Goal: Check status: Check status

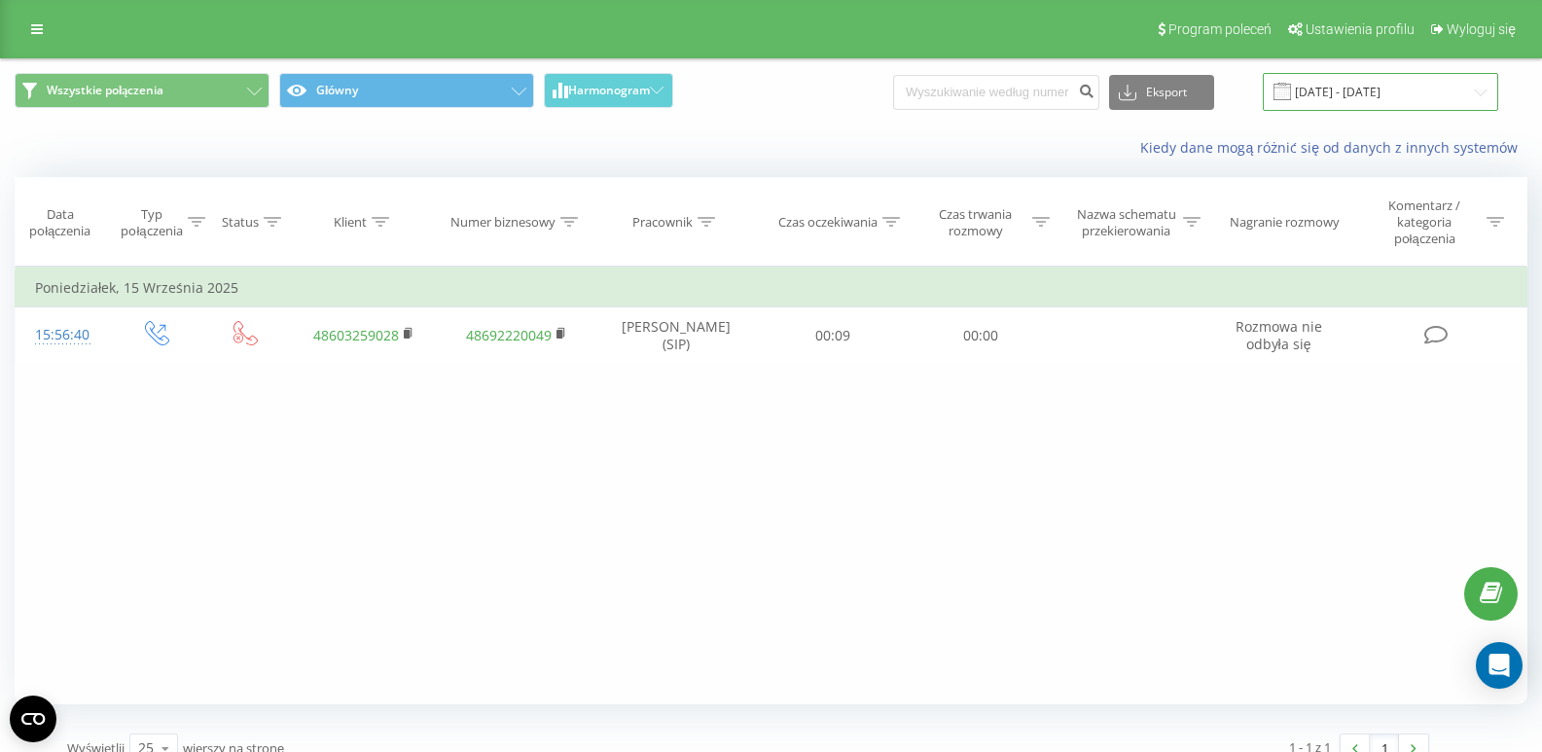
click at [1340, 96] on input "[DATE] - [DATE]" at bounding box center [1379, 92] width 235 height 38
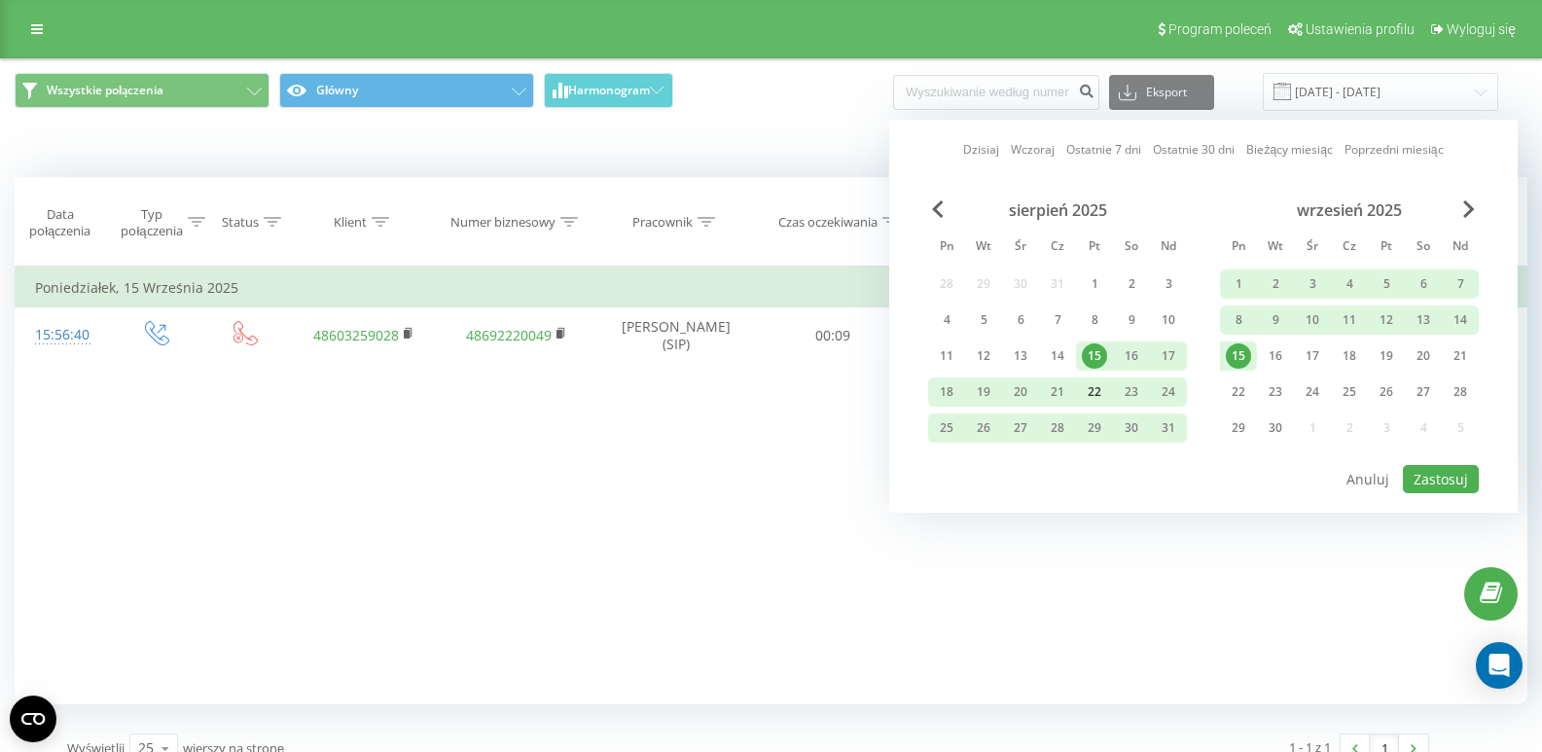
click at [1084, 396] on div "22" at bounding box center [1094, 391] width 25 height 25
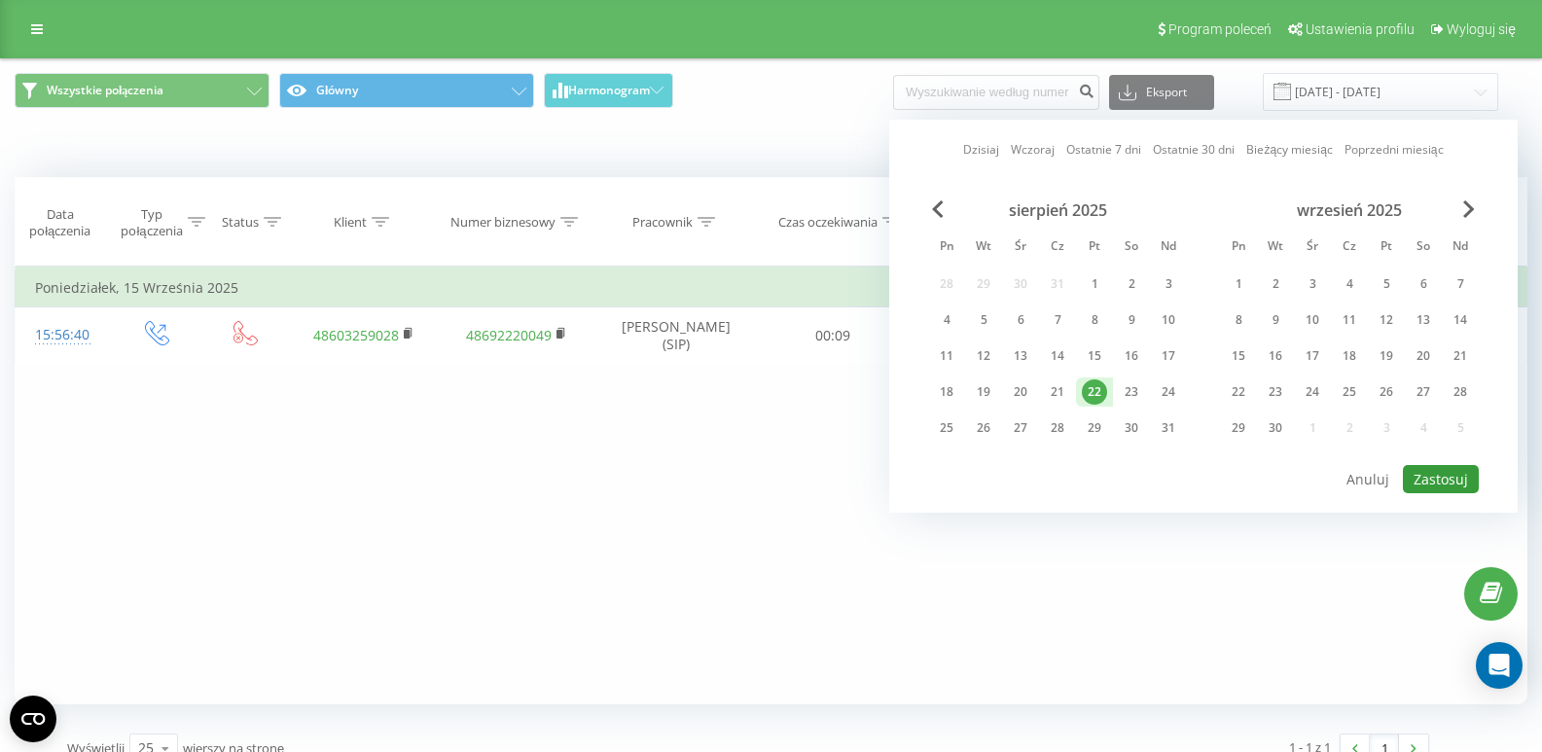
click at [1459, 483] on button "Zastosuj" at bounding box center [1441, 479] width 76 height 28
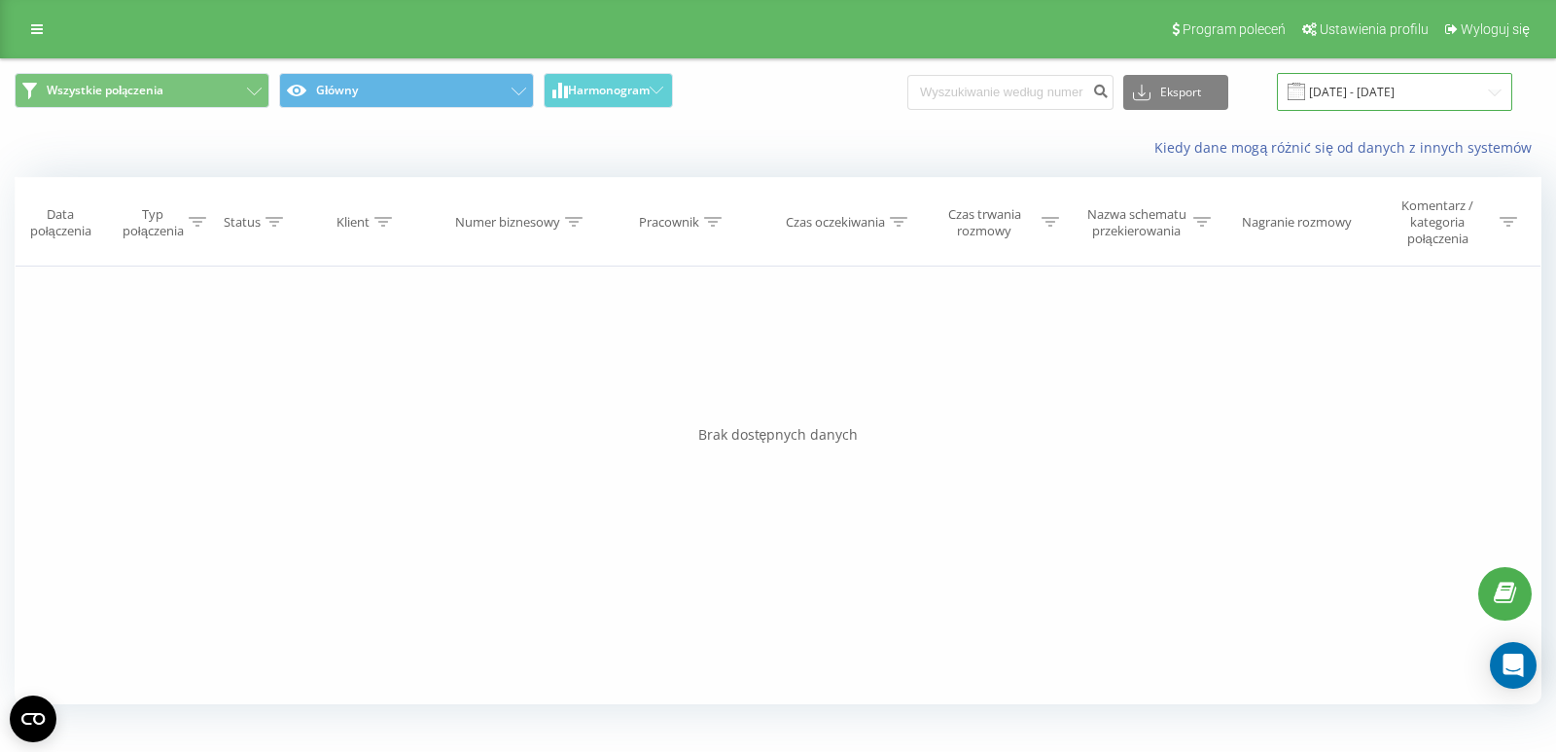
click at [1352, 78] on input "22.08.2025 - 22.08.2025" at bounding box center [1394, 92] width 235 height 38
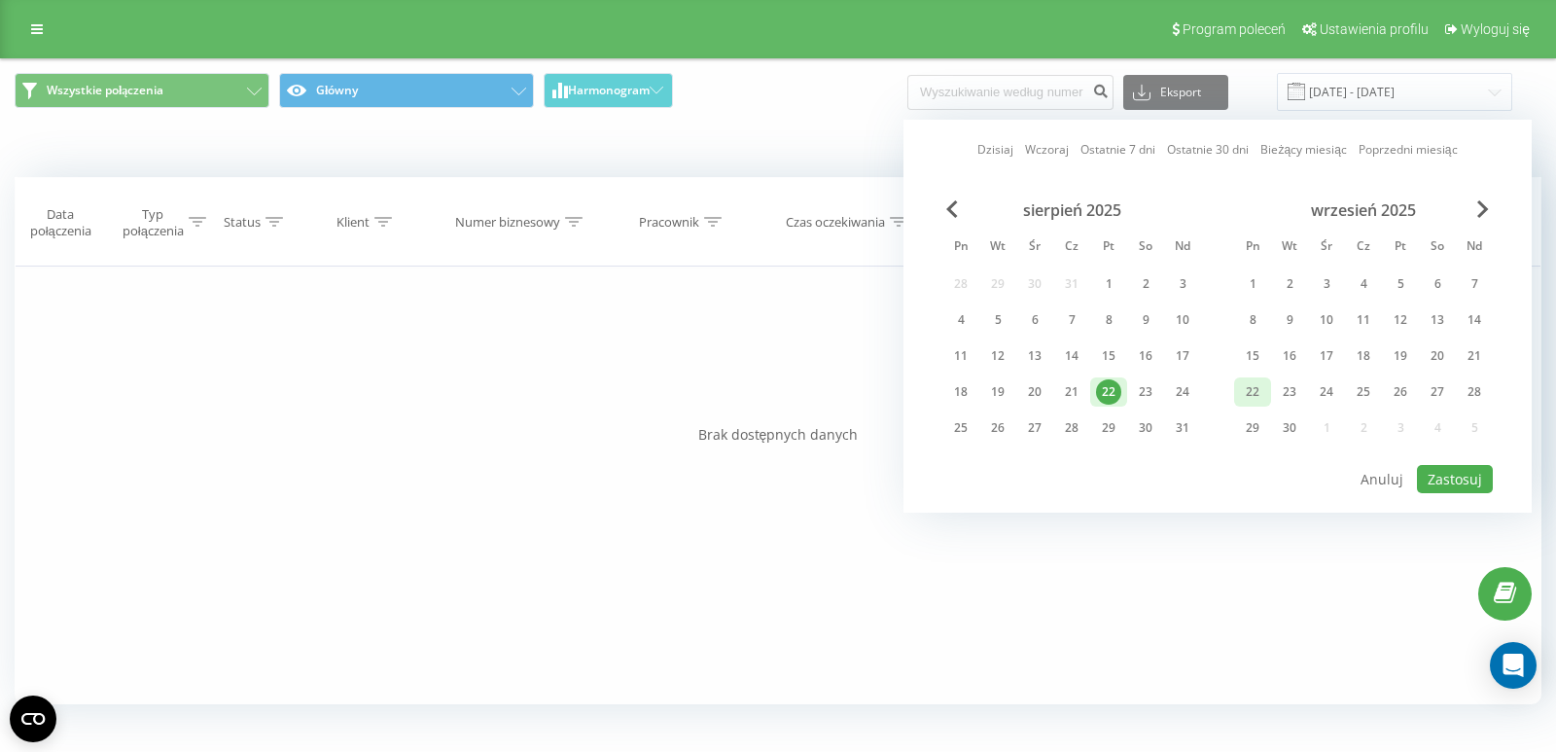
click at [1269, 396] on div "22" at bounding box center [1252, 391] width 37 height 29
click at [1439, 480] on button "Zastosuj" at bounding box center [1455, 479] width 76 height 28
type input "[DATE] - [DATE]"
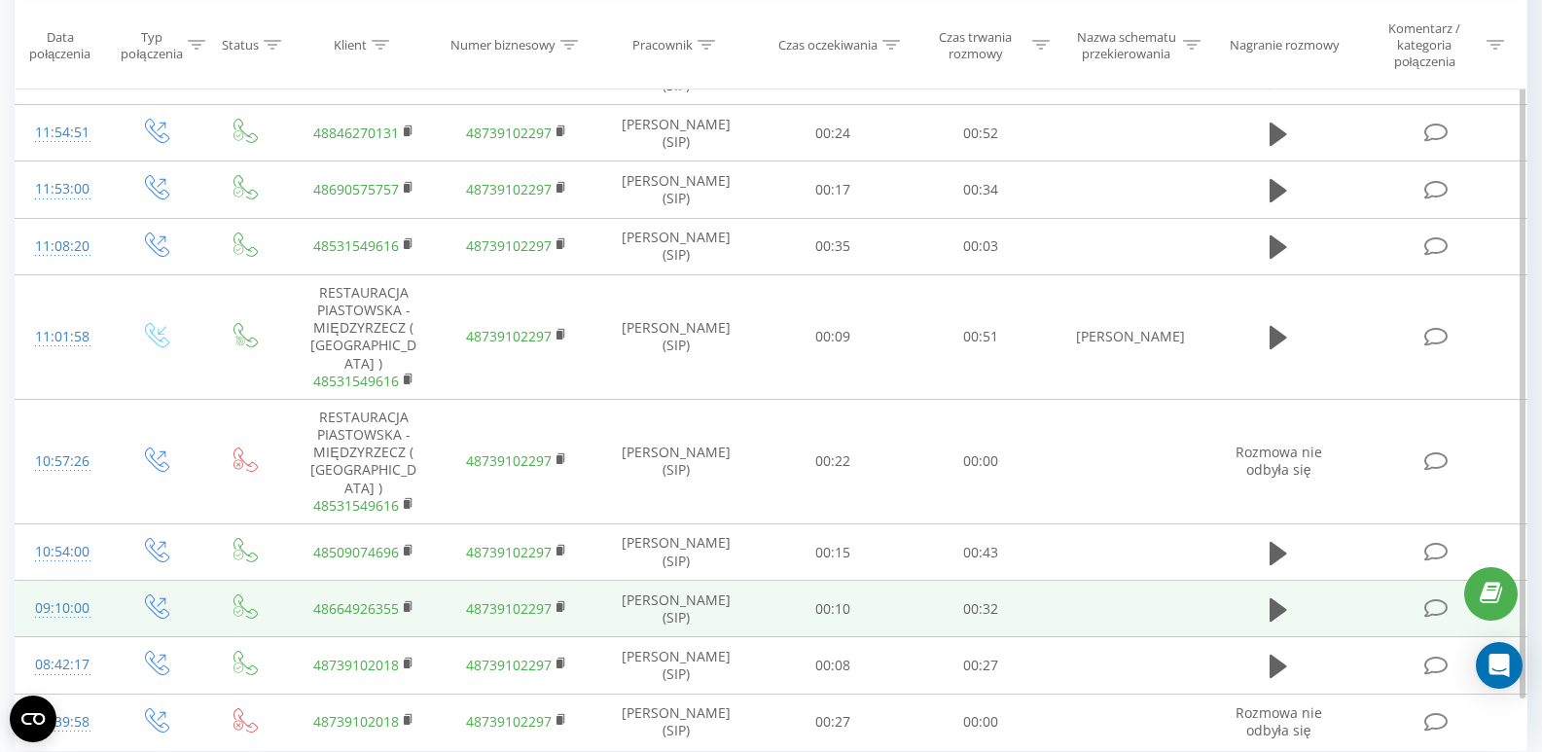
scroll to position [409, 0]
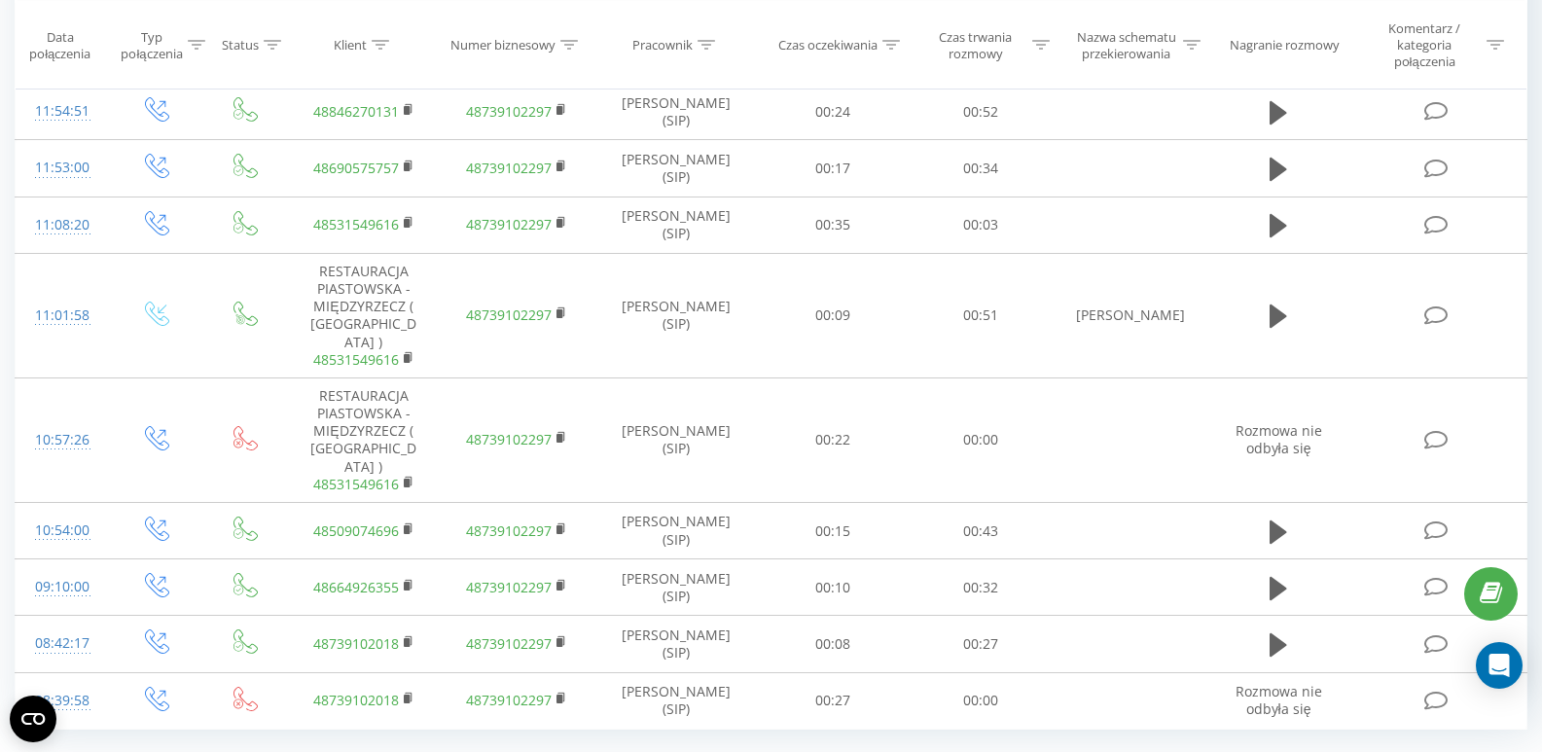
click at [946, 692] on div "Wszystkie połączenia Główny Harmonogram Eksport .csv .xls .xlsx 22.09.2025 - 22…" at bounding box center [771, 226] width 1512 height 1151
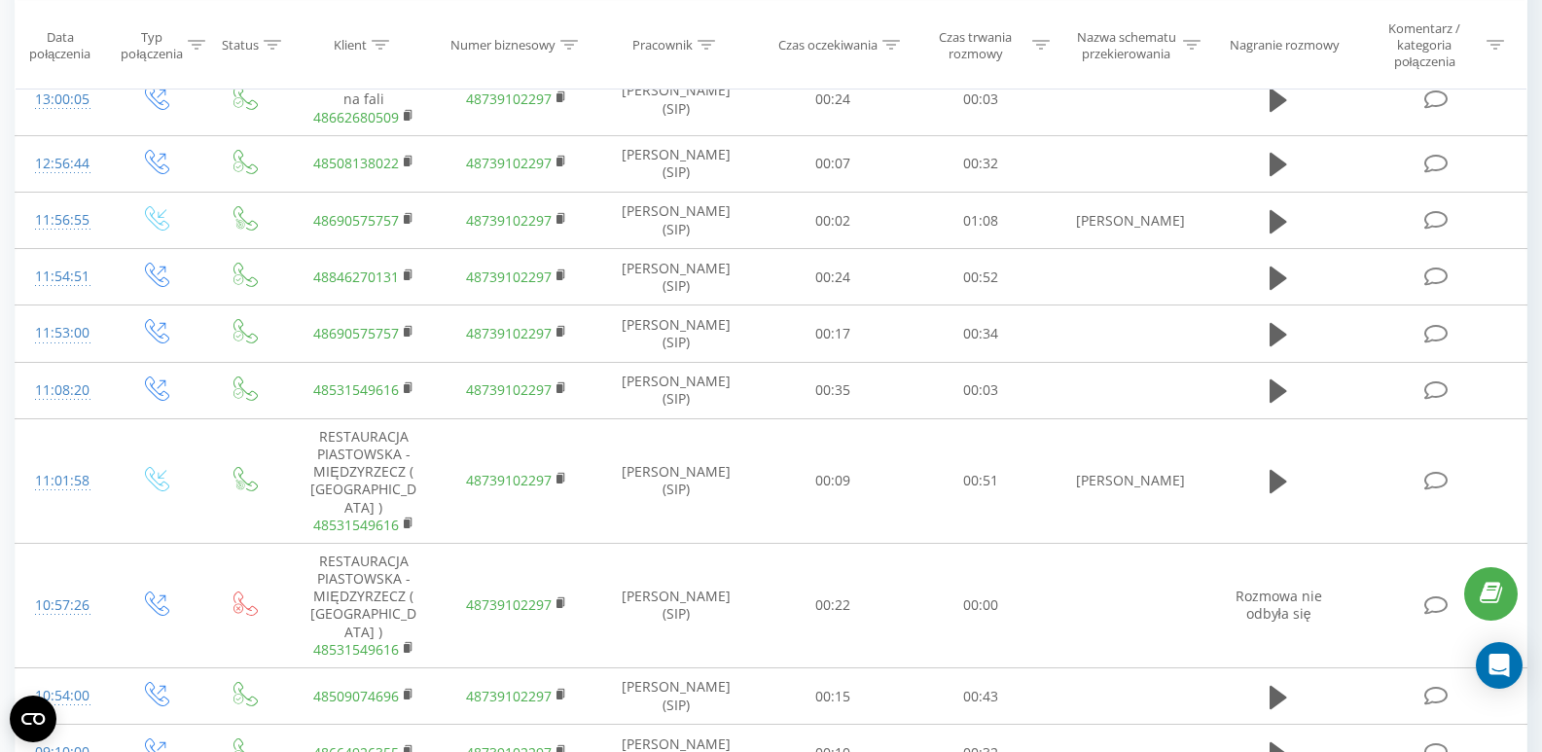
scroll to position [0, 0]
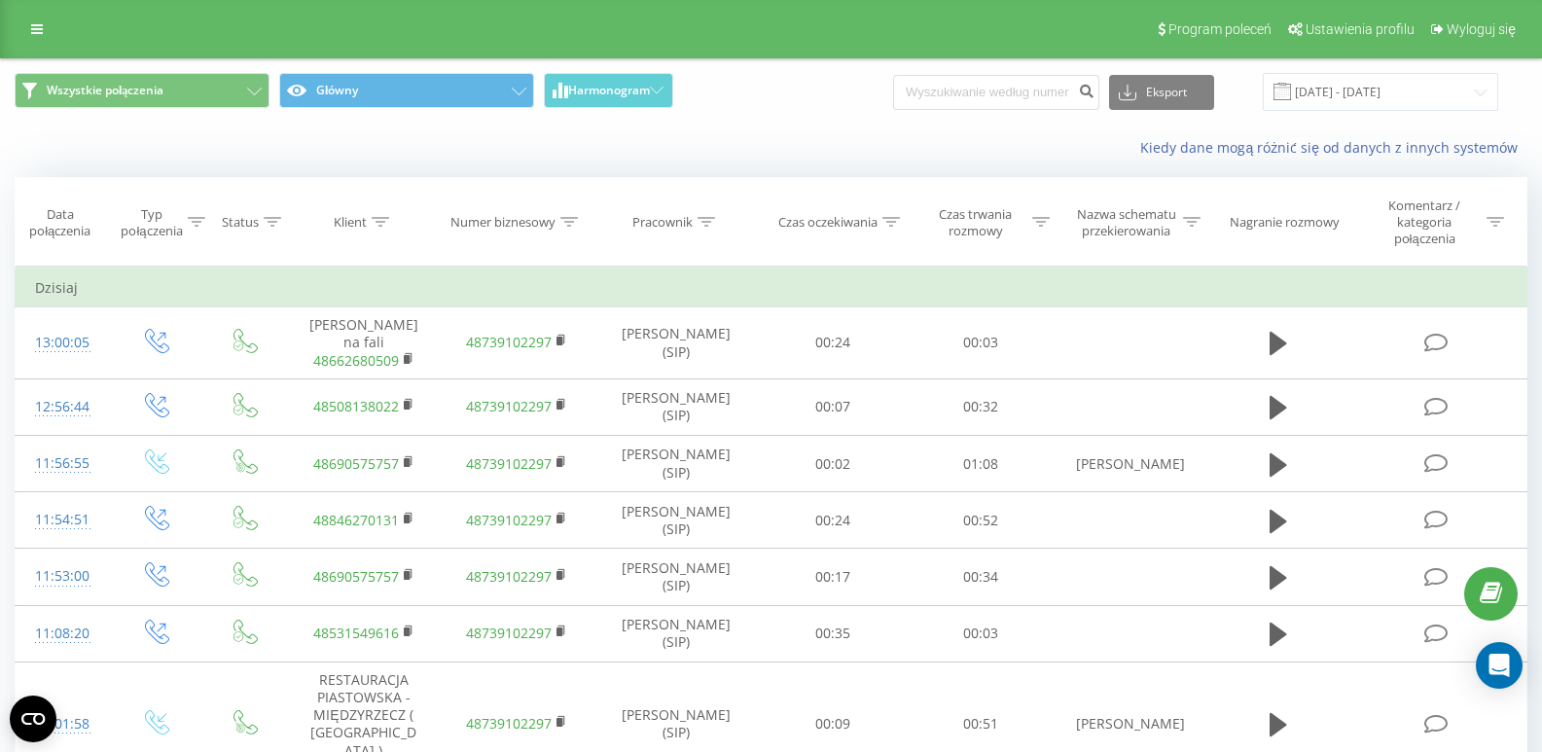
click at [867, 168] on div "Kiedy dane mogą różnić się od danych z innych systemów" at bounding box center [771, 147] width 1540 height 47
click at [1354, 90] on input "[DATE] - [DATE]" at bounding box center [1379, 92] width 235 height 38
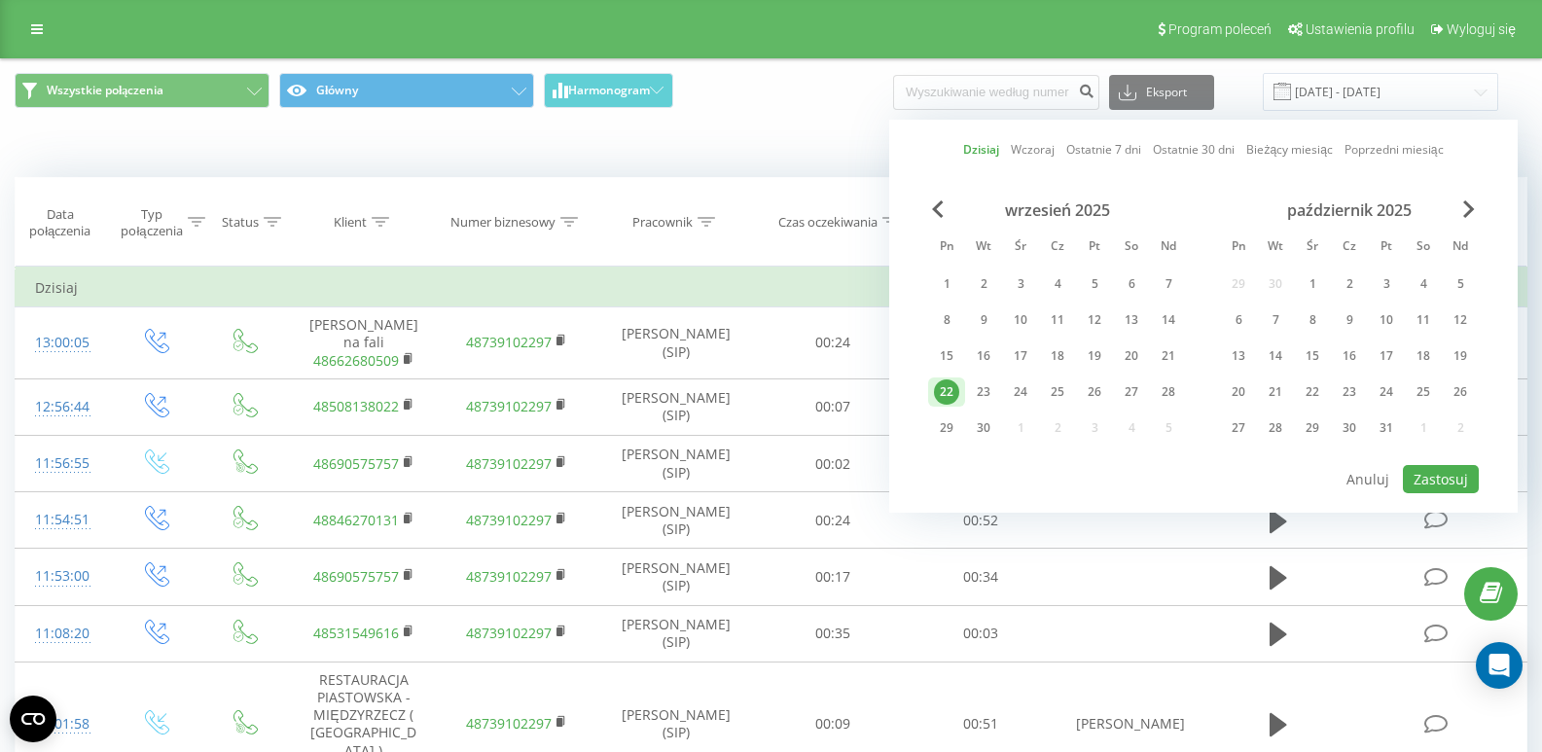
click at [691, 138] on div "Kiedy dane mogą różnić się od danych z innych systemów" at bounding box center [1060, 147] width 962 height 19
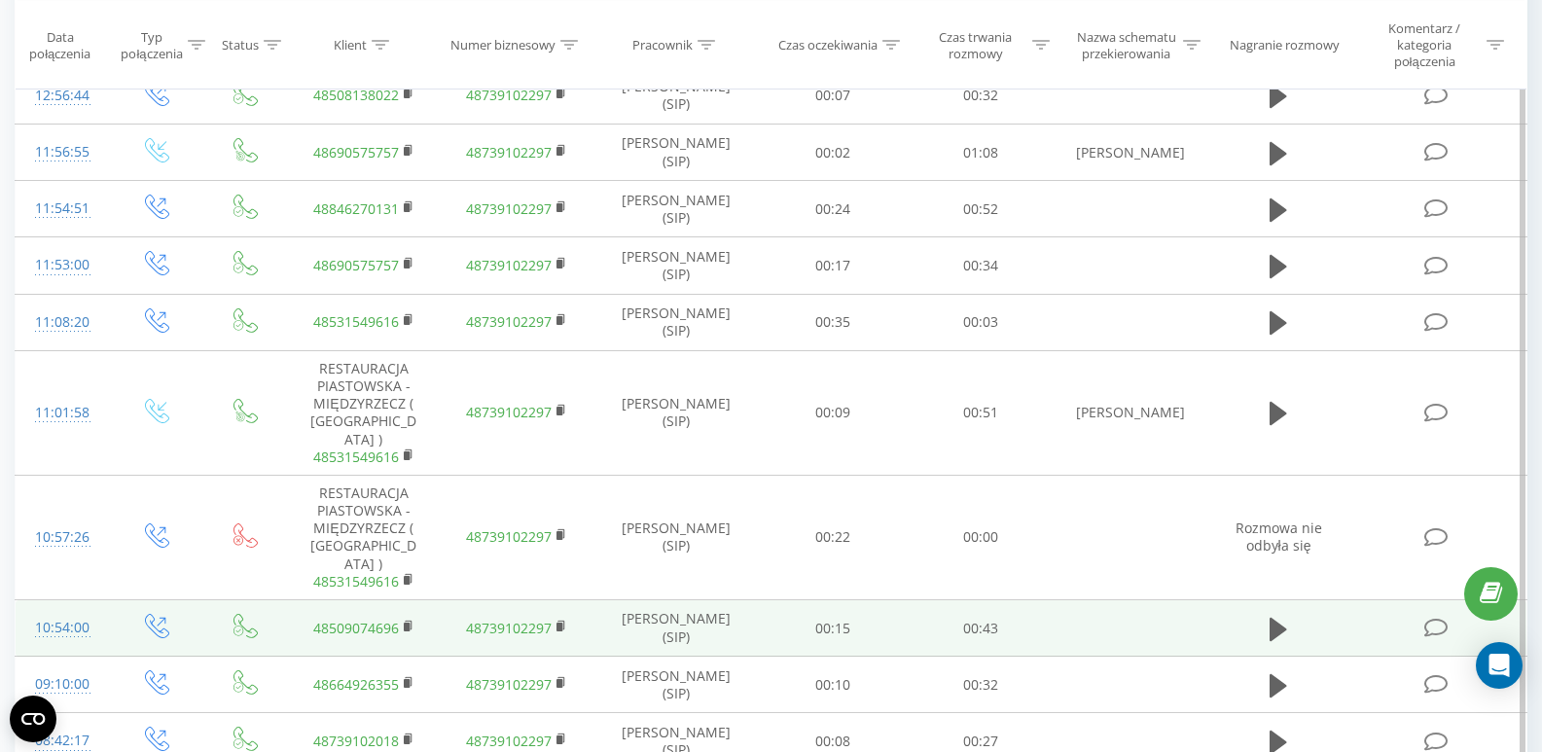
scroll to position [409, 0]
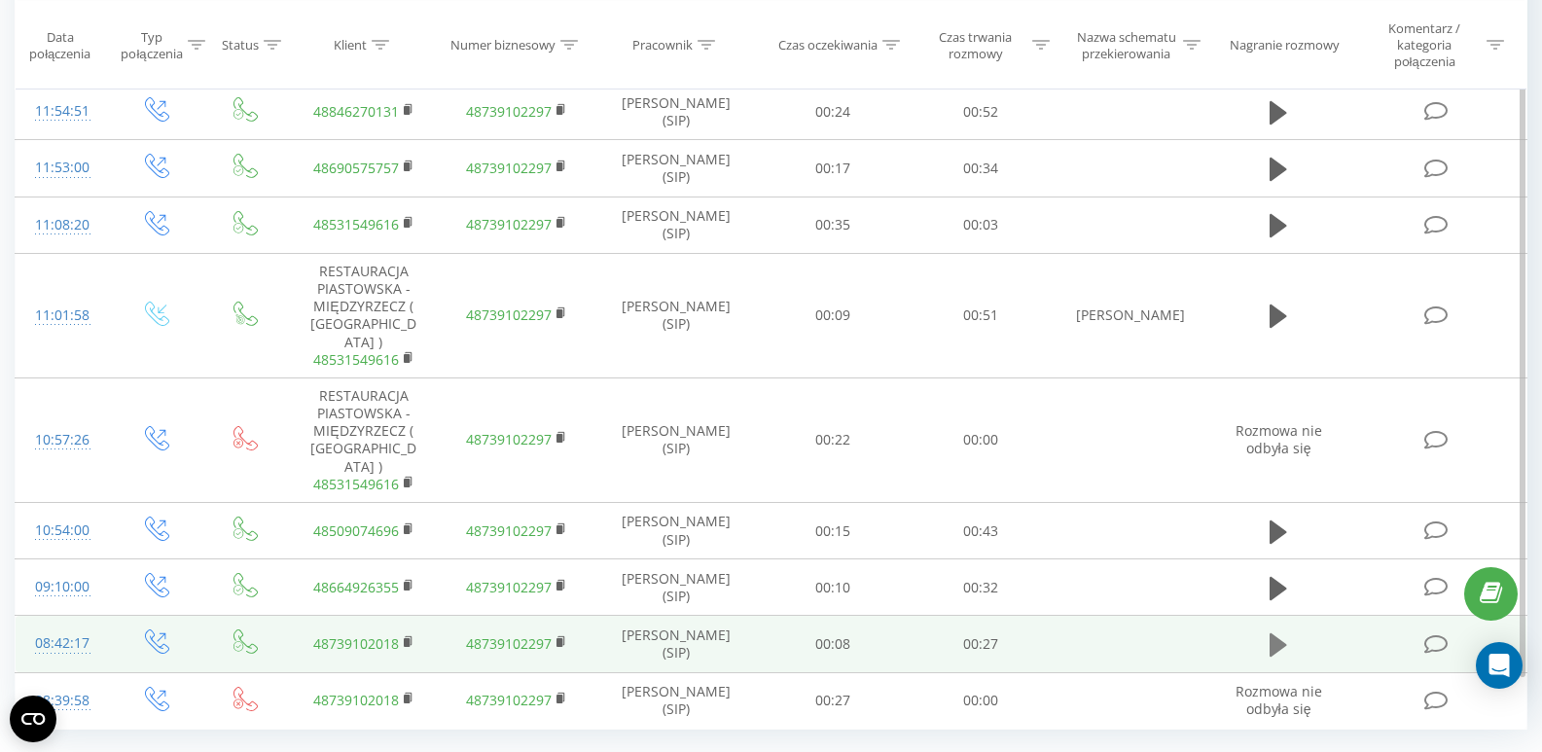
click at [1283, 631] on icon at bounding box center [1278, 644] width 18 height 27
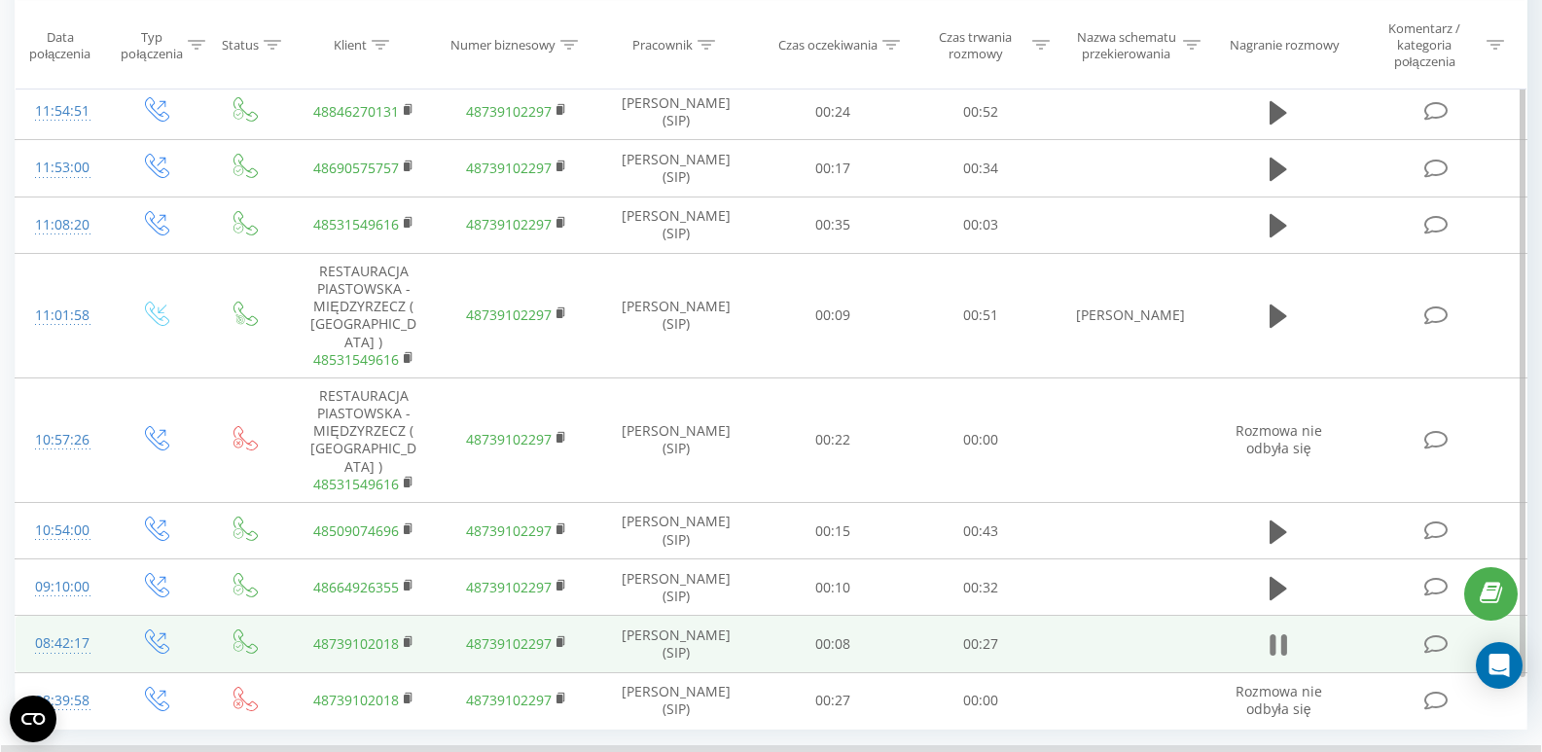
click at [1284, 634] on icon at bounding box center [1284, 644] width 6 height 21
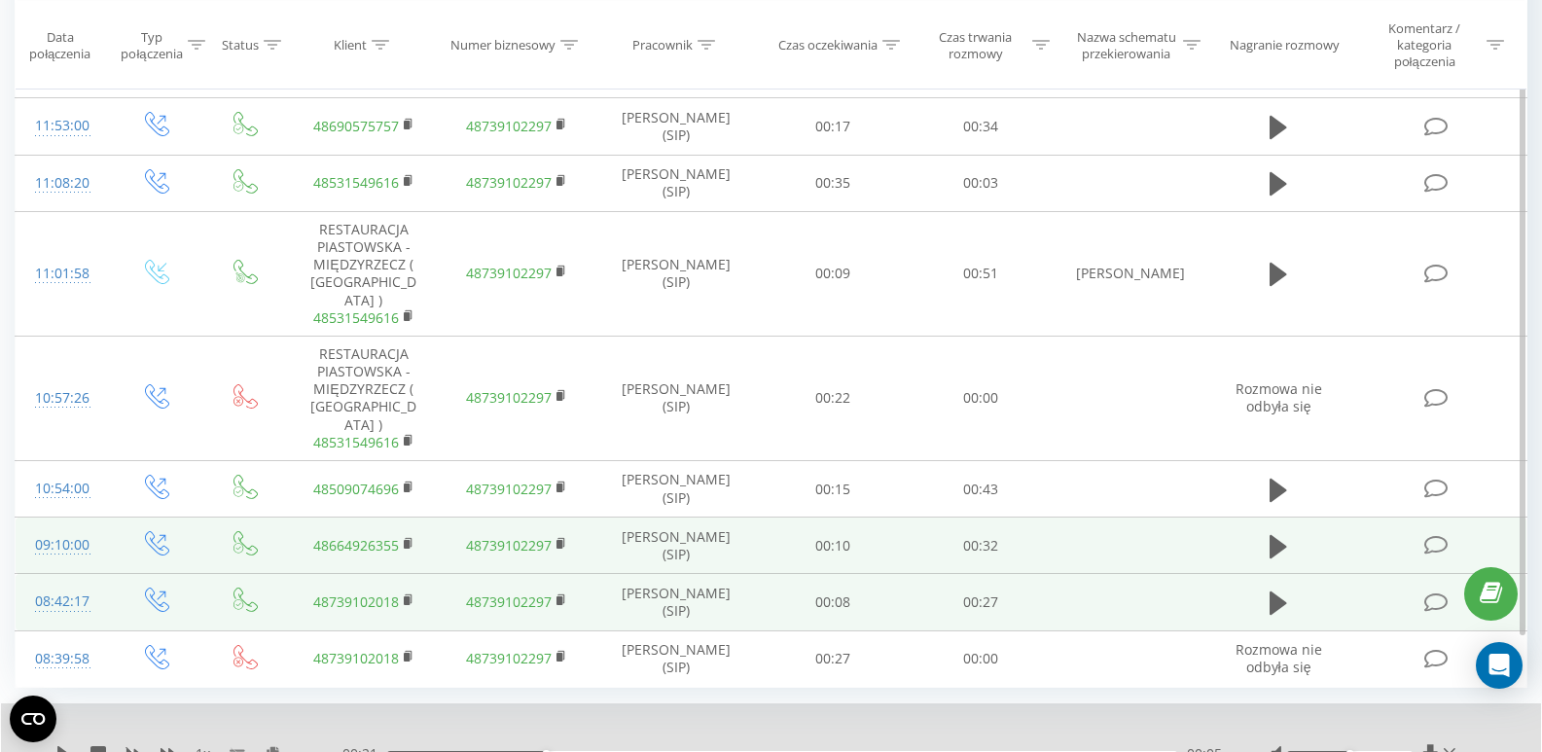
scroll to position [483, 0]
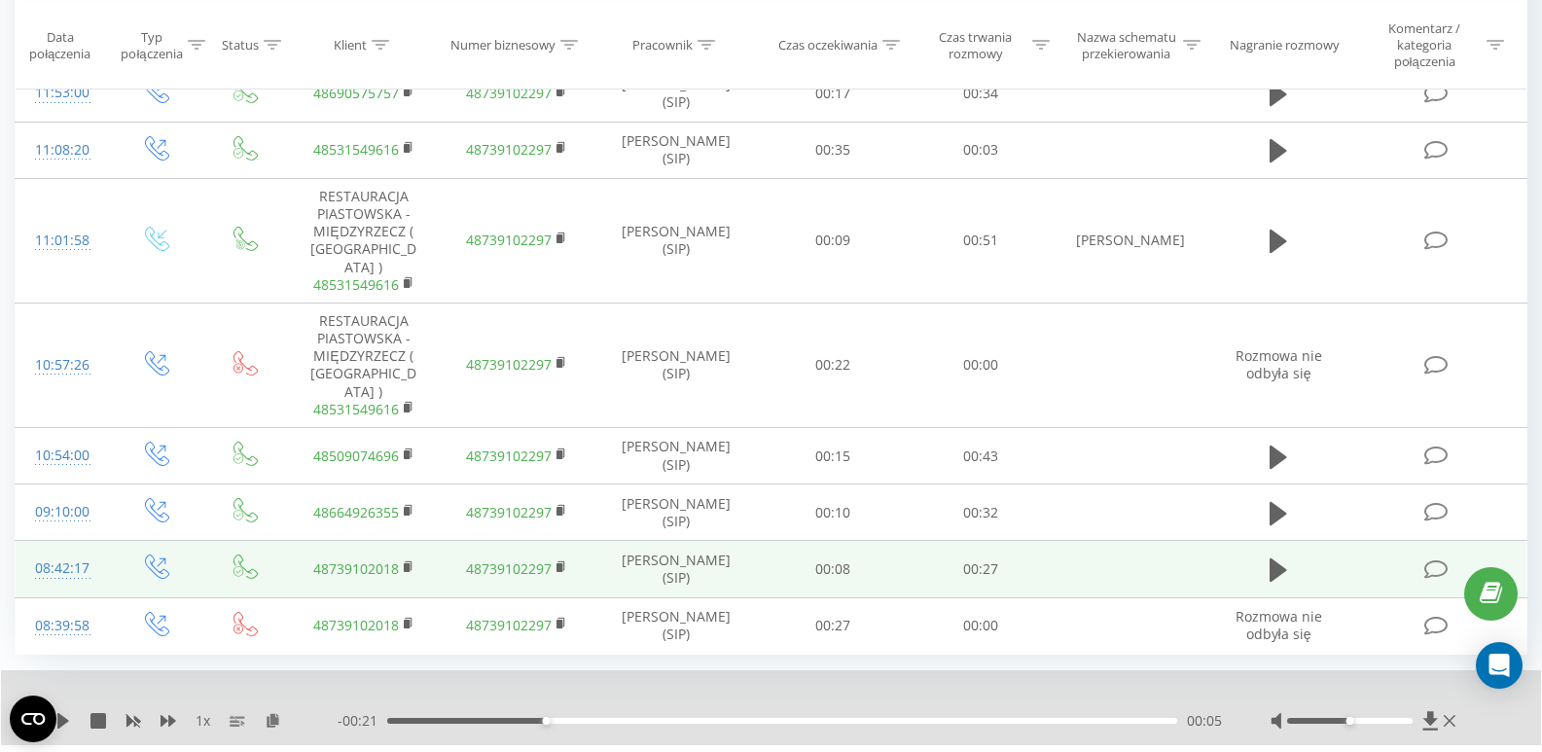
click at [1169, 670] on div "1 x - 00:21 00:05 00:05" at bounding box center [771, 707] width 1540 height 75
click at [63, 713] on icon at bounding box center [63, 721] width 12 height 16
click at [58, 713] on icon at bounding box center [59, 721] width 4 height 16
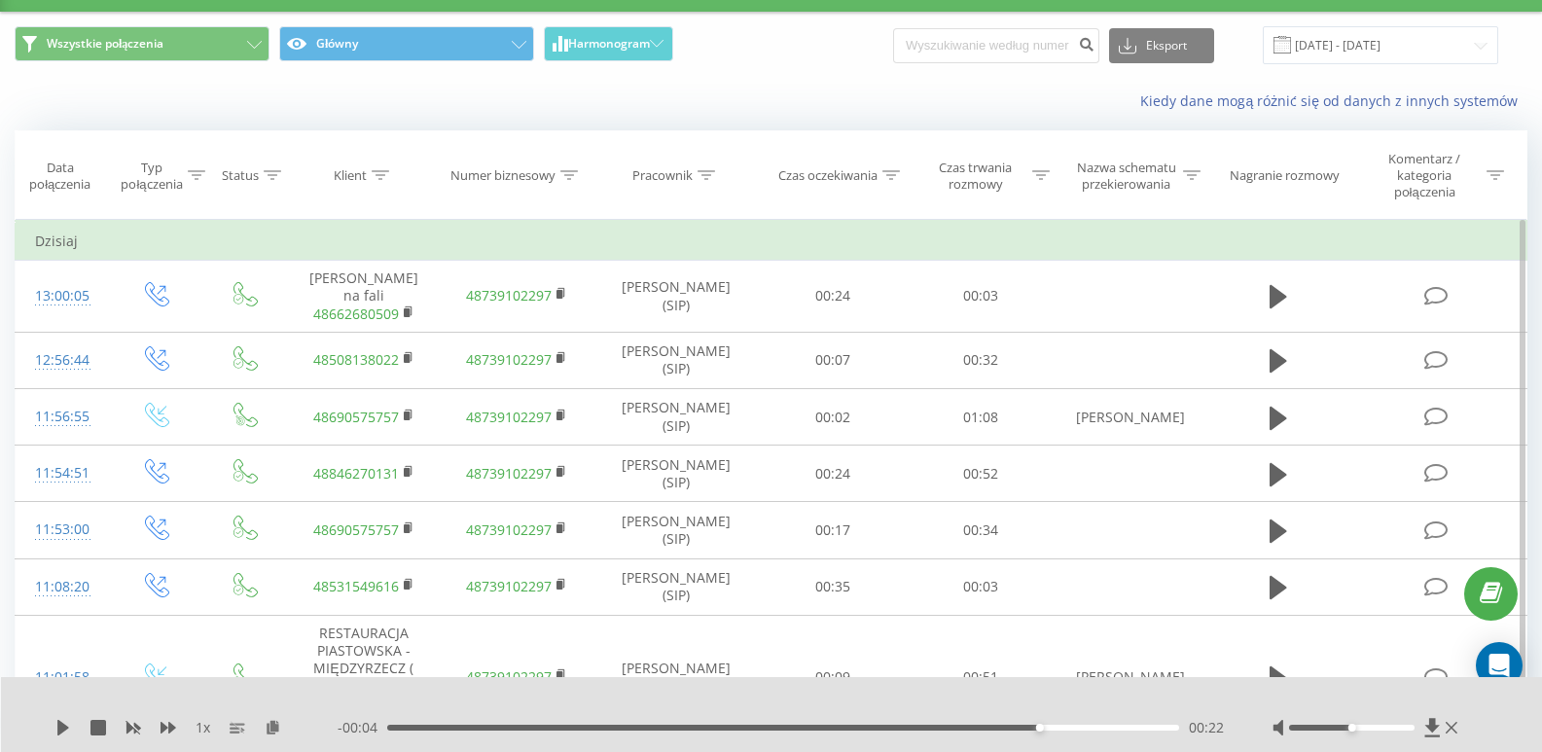
scroll to position [0, 0]
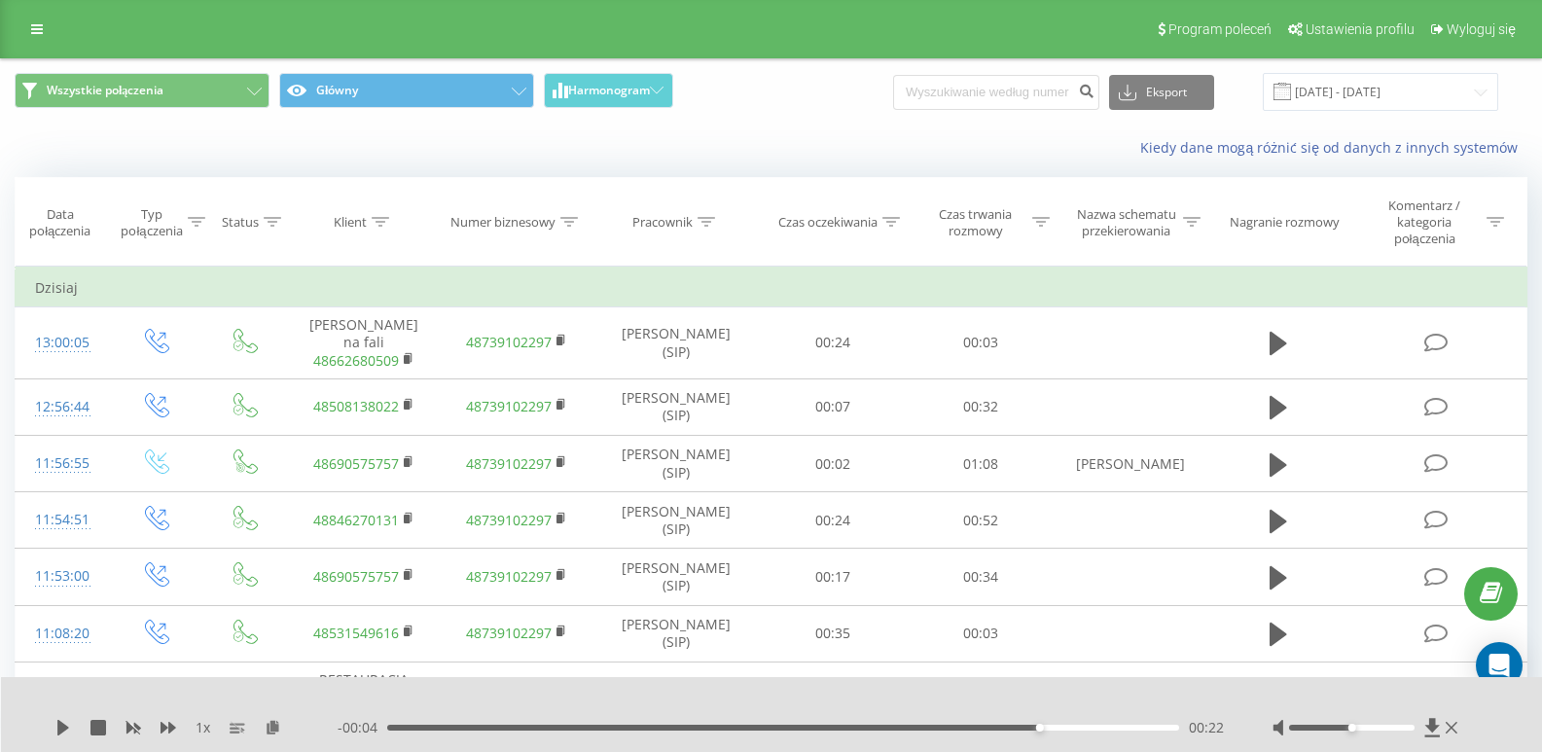
click at [773, 142] on div "Kiedy dane mogą różnić się od danych z innych systemów" at bounding box center [1060, 147] width 962 height 19
click at [1069, 144] on div "Kiedy dane mogą różnić się od danych z innych systemów" at bounding box center [1060, 147] width 962 height 19
click at [1291, 93] on span at bounding box center [1282, 92] width 18 height 18
click at [1381, 89] on input "[DATE] - [DATE]" at bounding box center [1379, 92] width 235 height 38
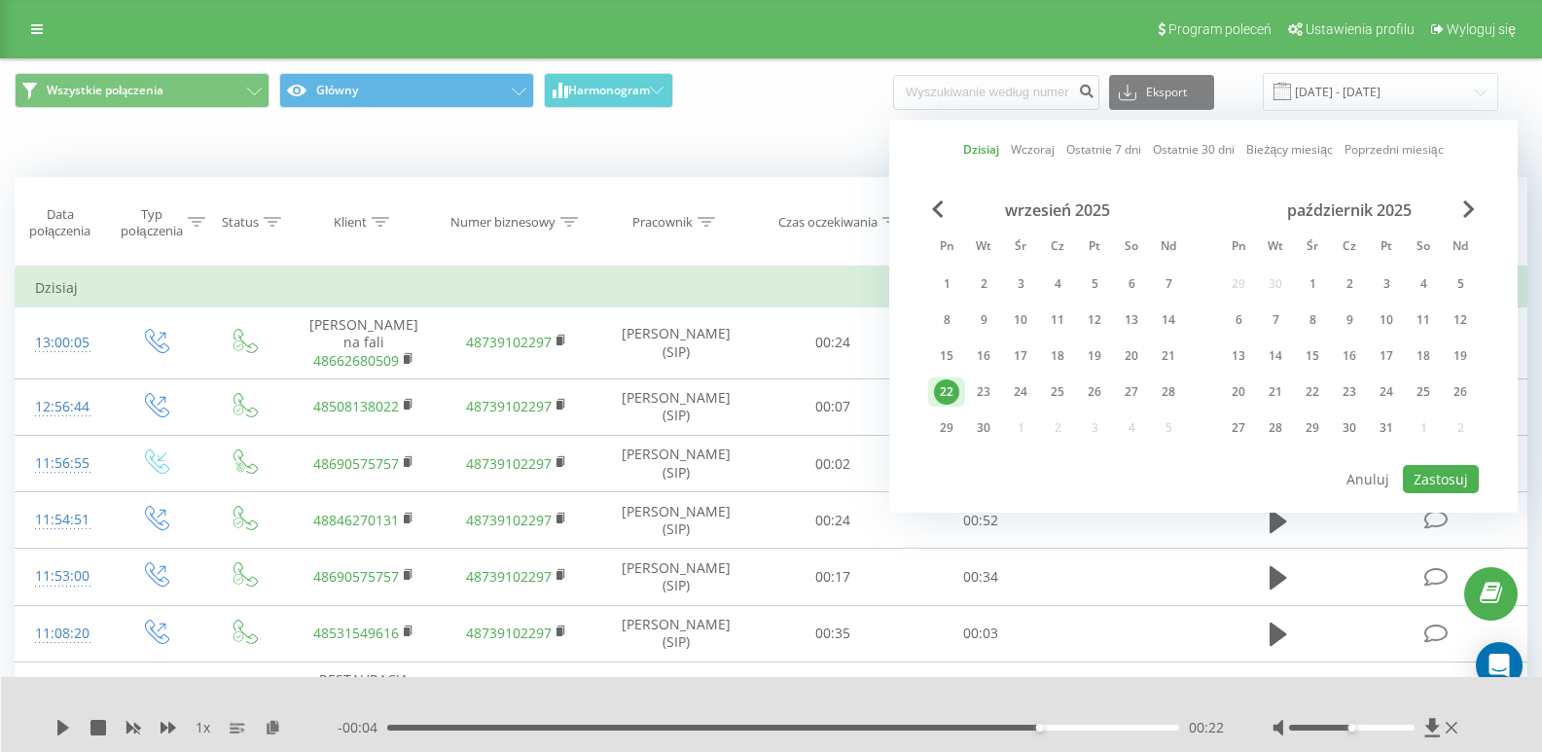
click at [1098, 149] on link "Ostatnie 7 dni" at bounding box center [1103, 149] width 75 height 18
click at [1444, 476] on button "Zastosuj" at bounding box center [1441, 479] width 76 height 28
type input "[DATE] - [DATE]"
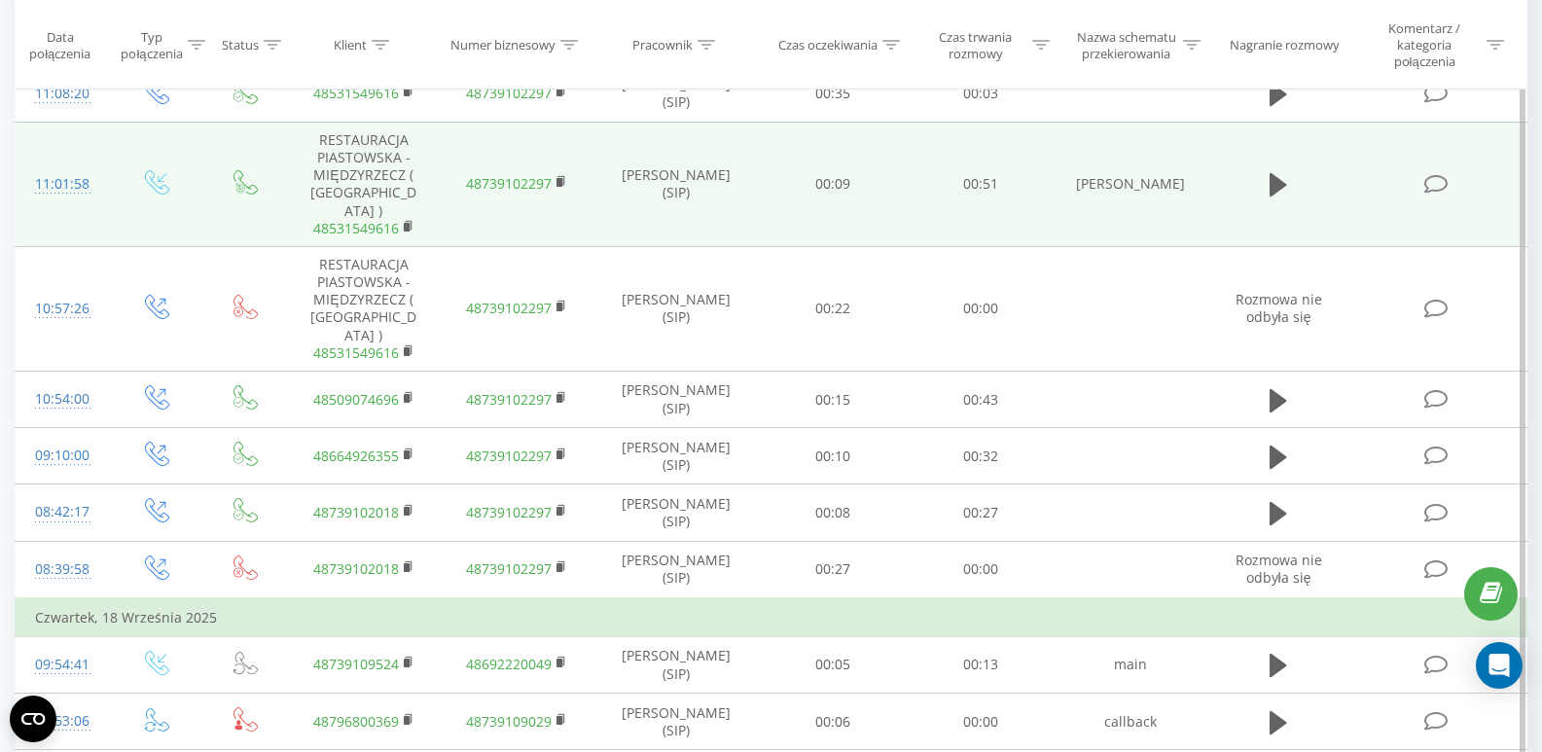
scroll to position [97, 0]
